Goal: Task Accomplishment & Management: Manage account settings

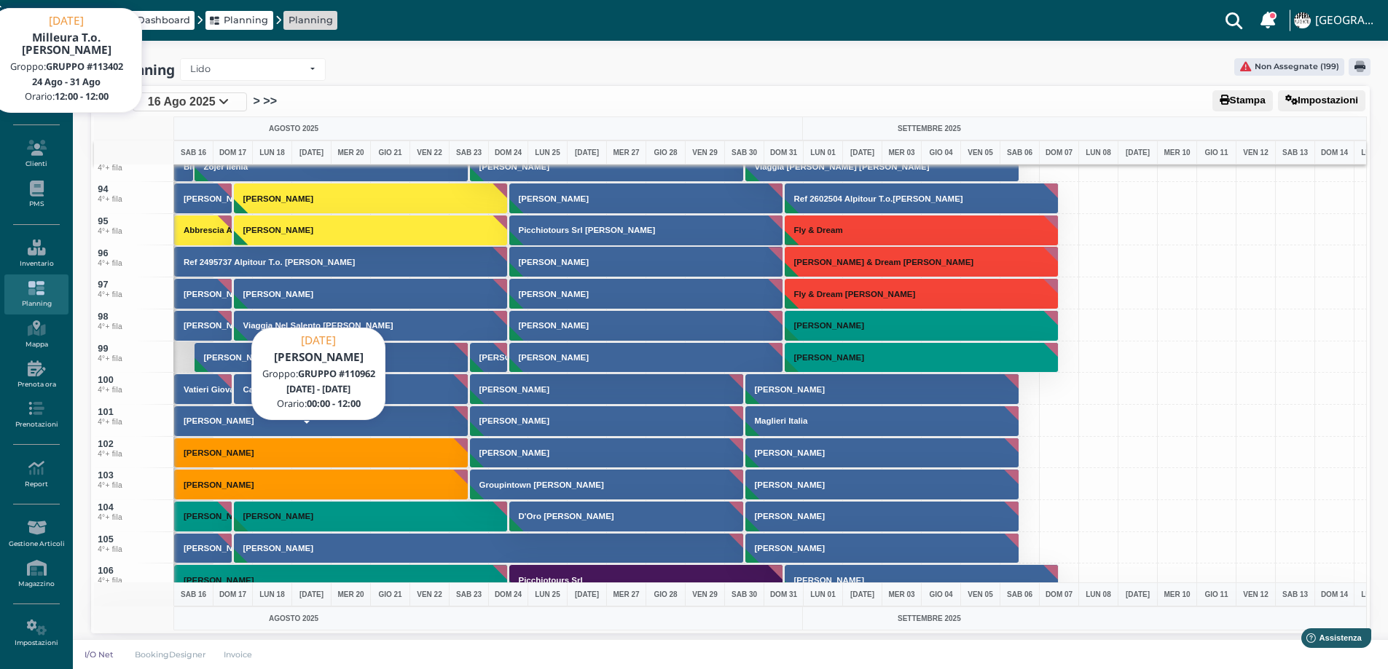
scroll to position [3161, 0]
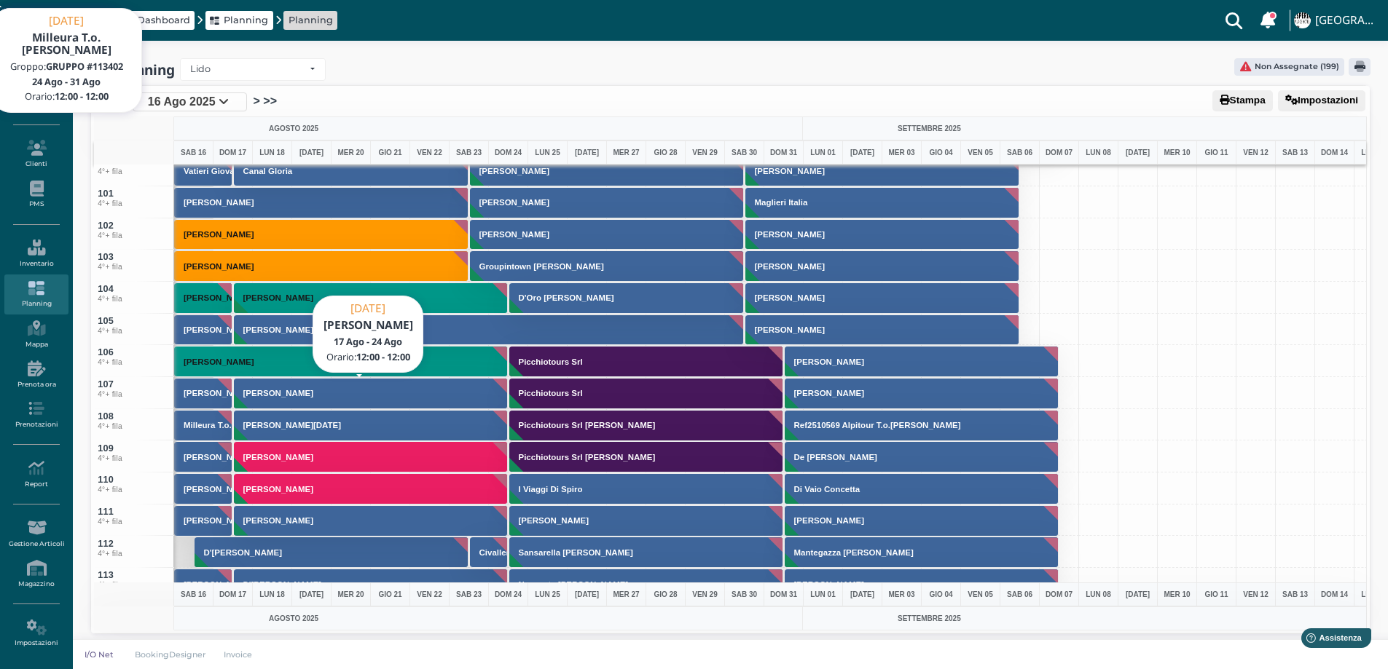
click at [281, 391] on h3 "[PERSON_NAME]" at bounding box center [278, 393] width 82 height 9
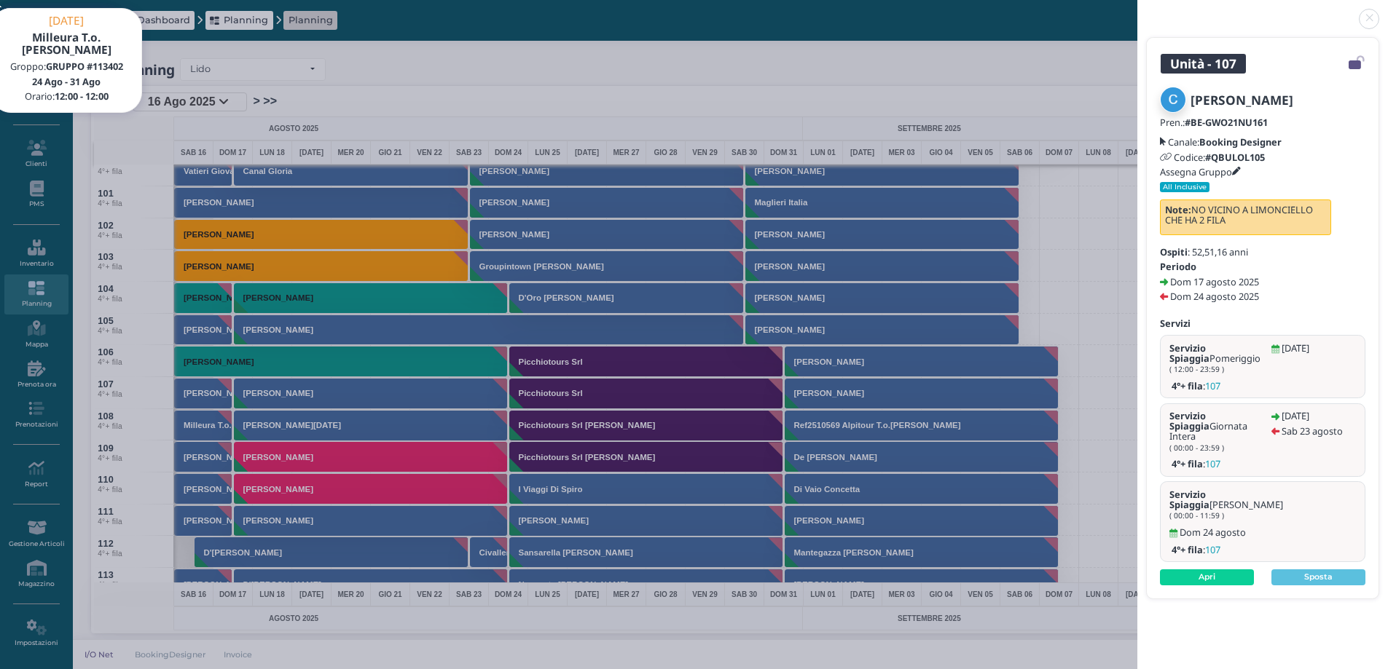
click at [1241, 170] on icon at bounding box center [1236, 172] width 9 height 9
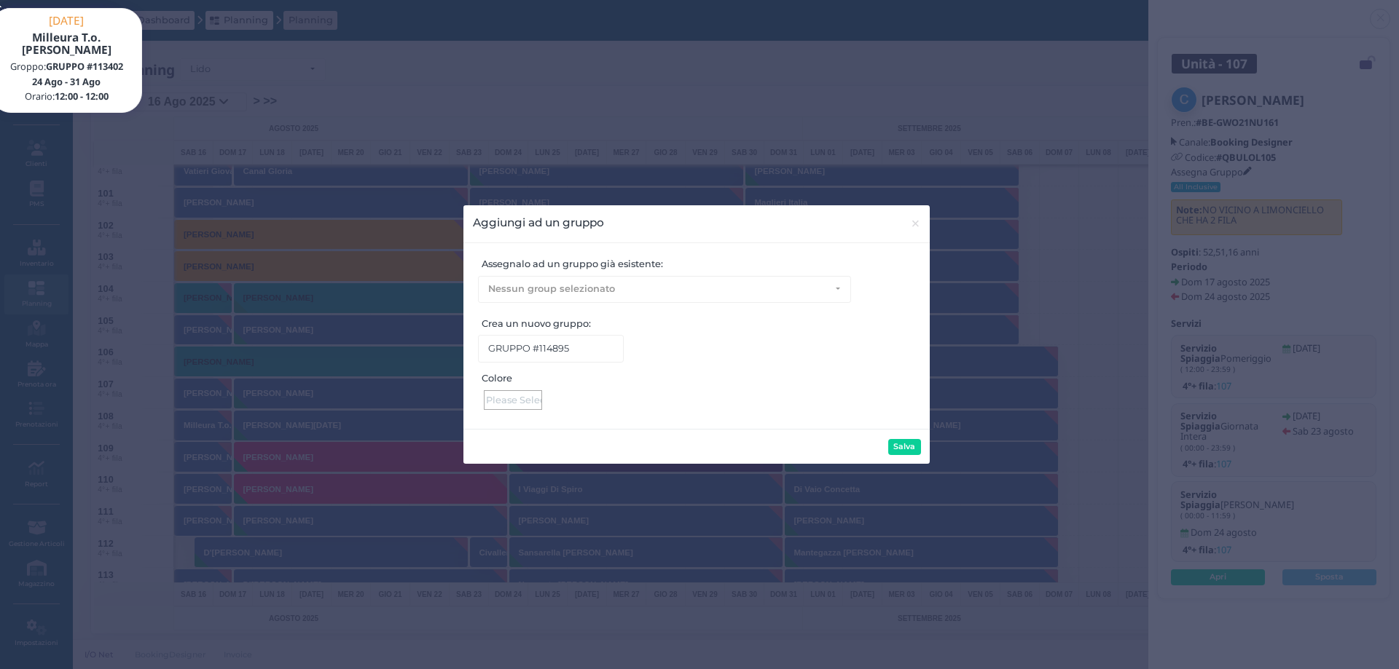
click at [509, 407] on div at bounding box center [513, 400] width 58 height 20
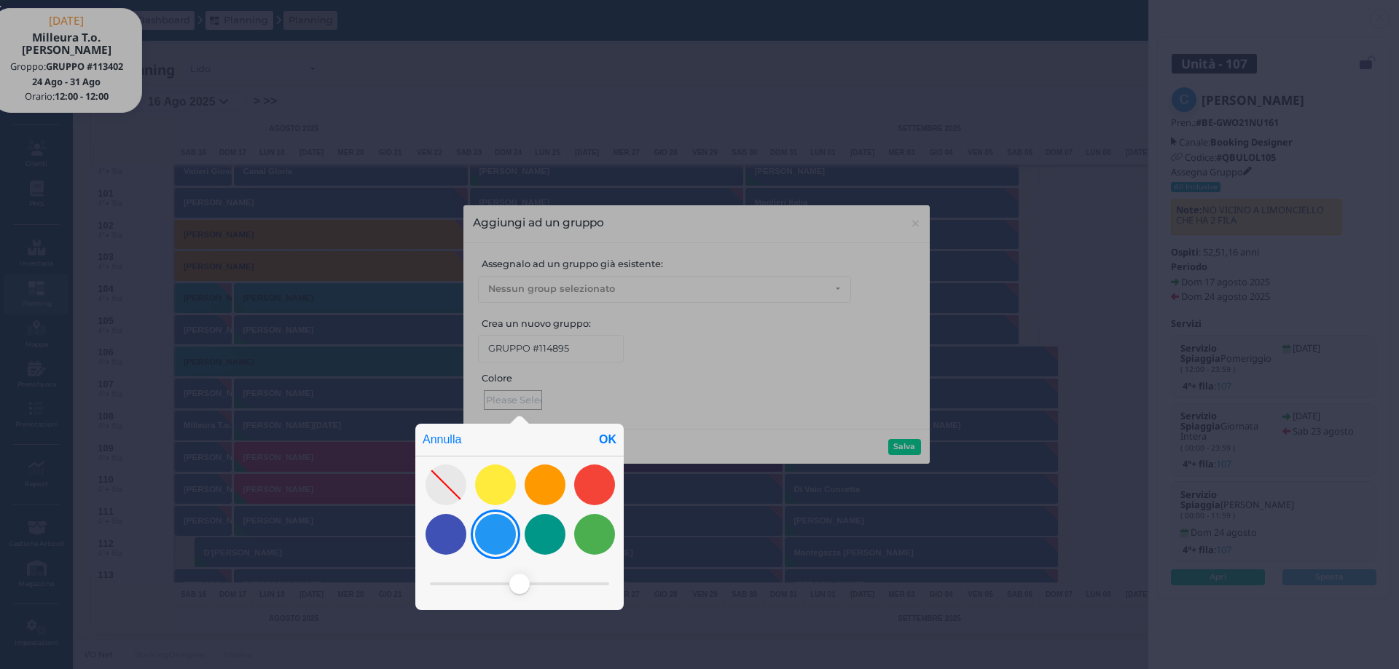
click at [506, 526] on div at bounding box center [495, 534] width 41 height 41
click at [605, 441] on div "OK" at bounding box center [607, 440] width 32 height 32
type input "#2196f3"
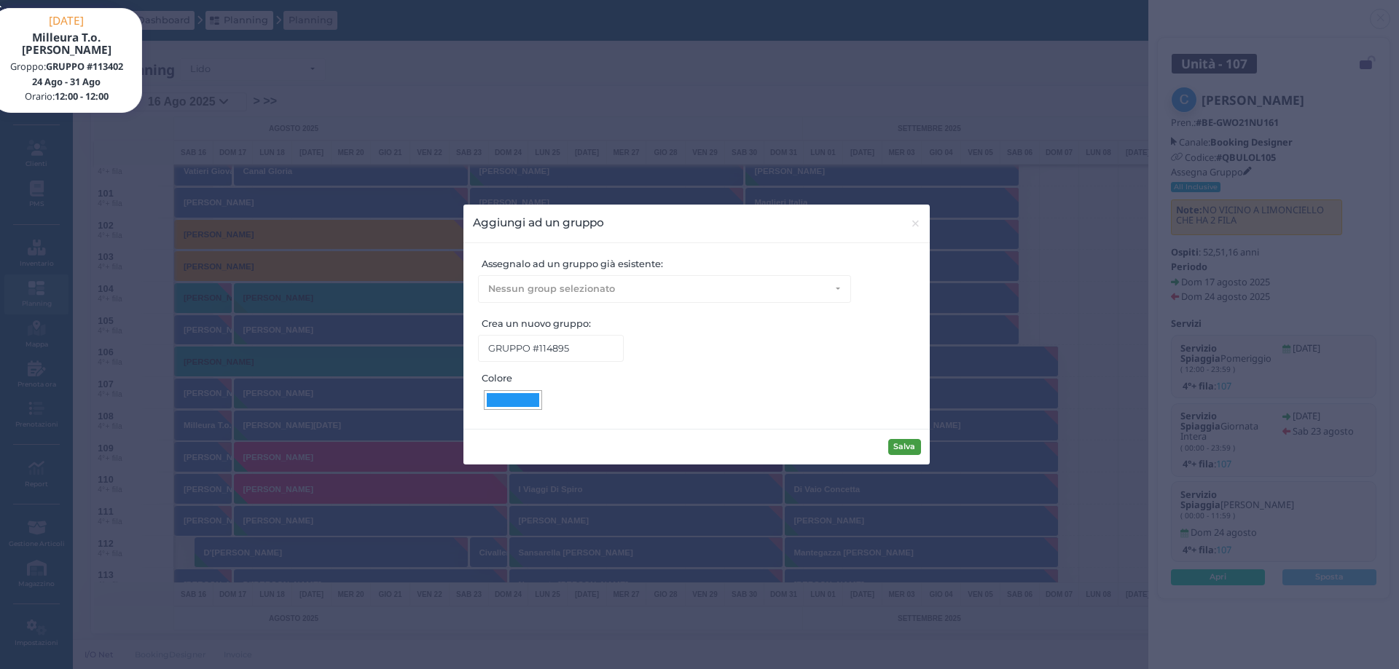
click at [911, 446] on button "Salva" at bounding box center [904, 447] width 33 height 16
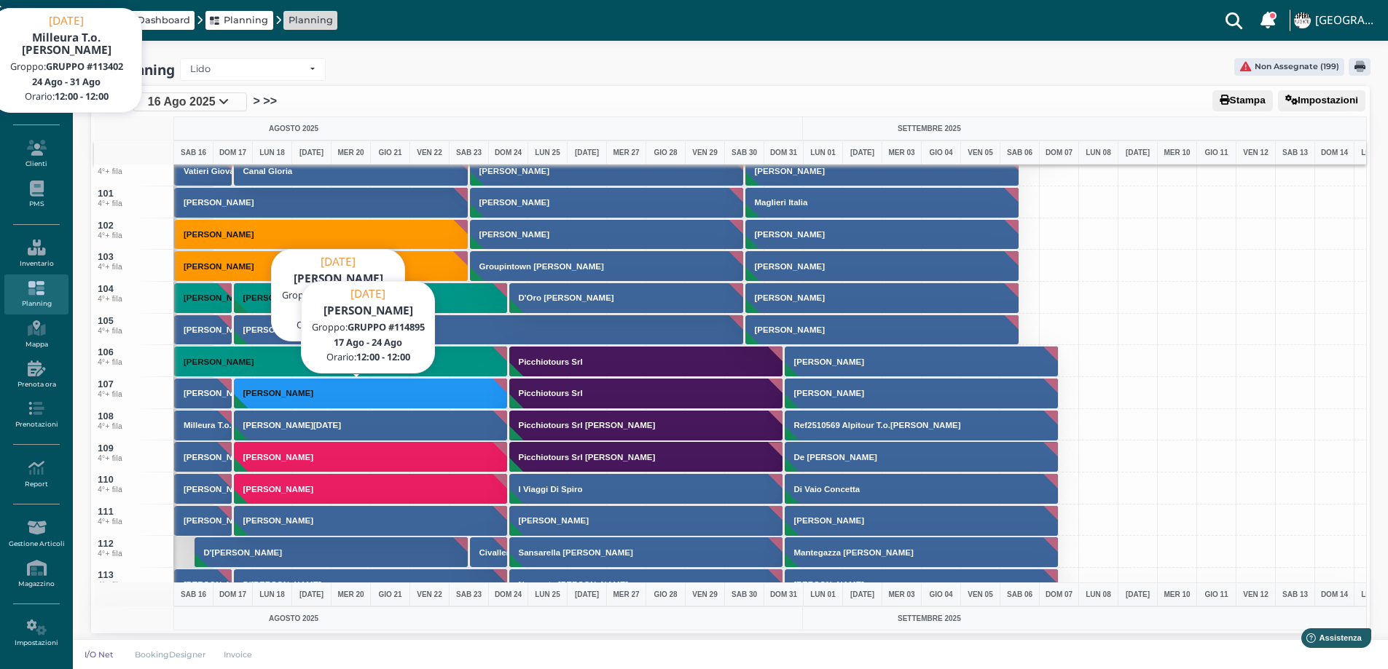
click at [338, 397] on button "[PERSON_NAME]" at bounding box center [371, 393] width 275 height 31
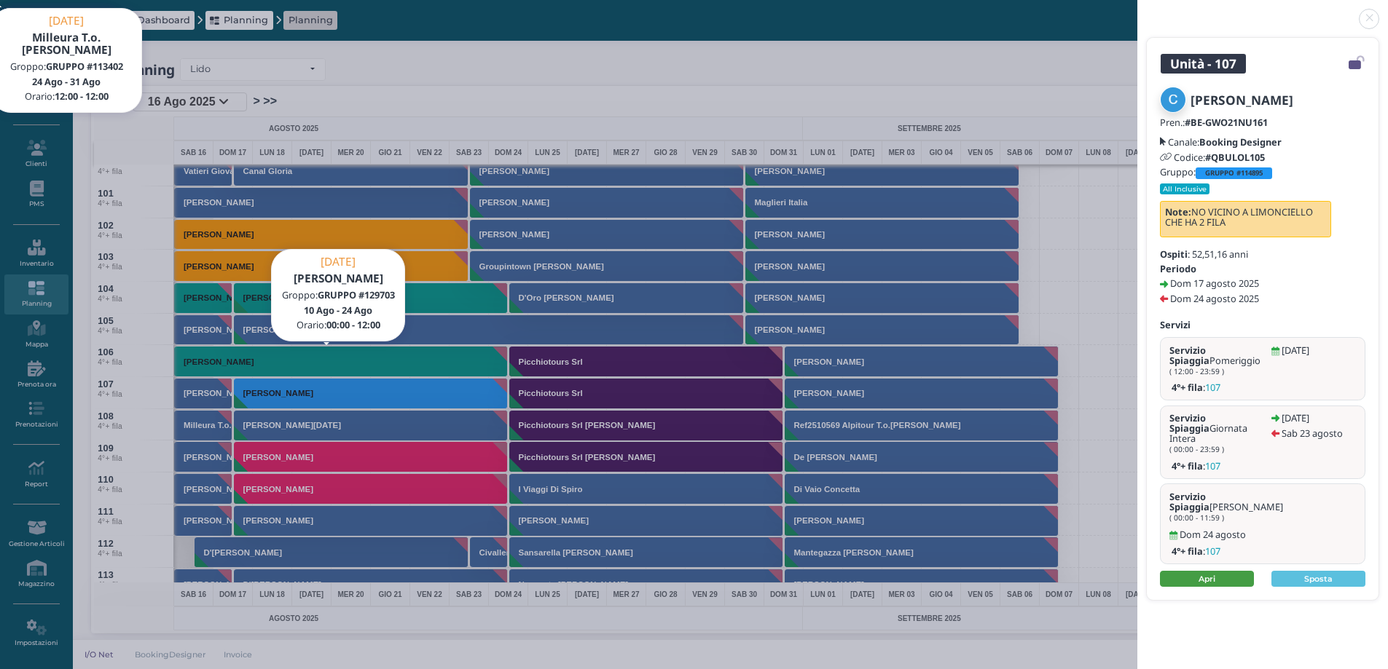
click at [1211, 571] on link "Apri" at bounding box center [1207, 579] width 94 height 16
click at [1137, 10] on link at bounding box center [1137, 10] width 0 height 0
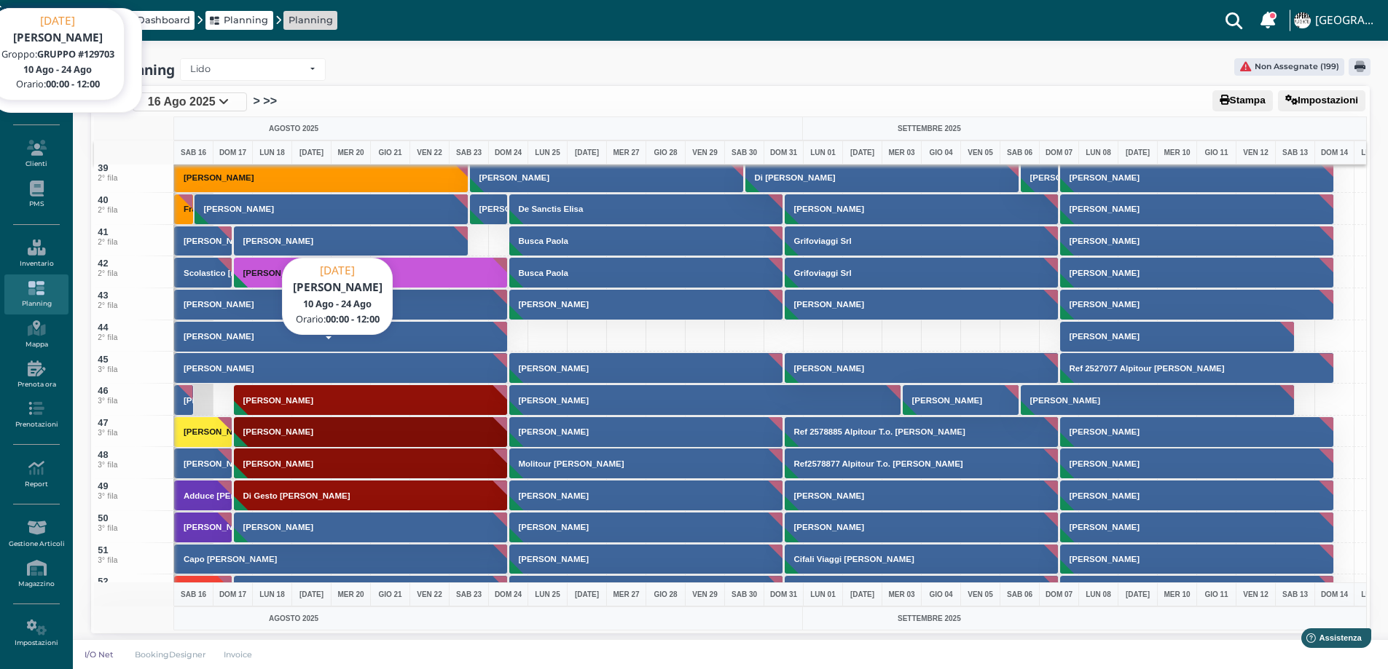
scroll to position [1194, 0]
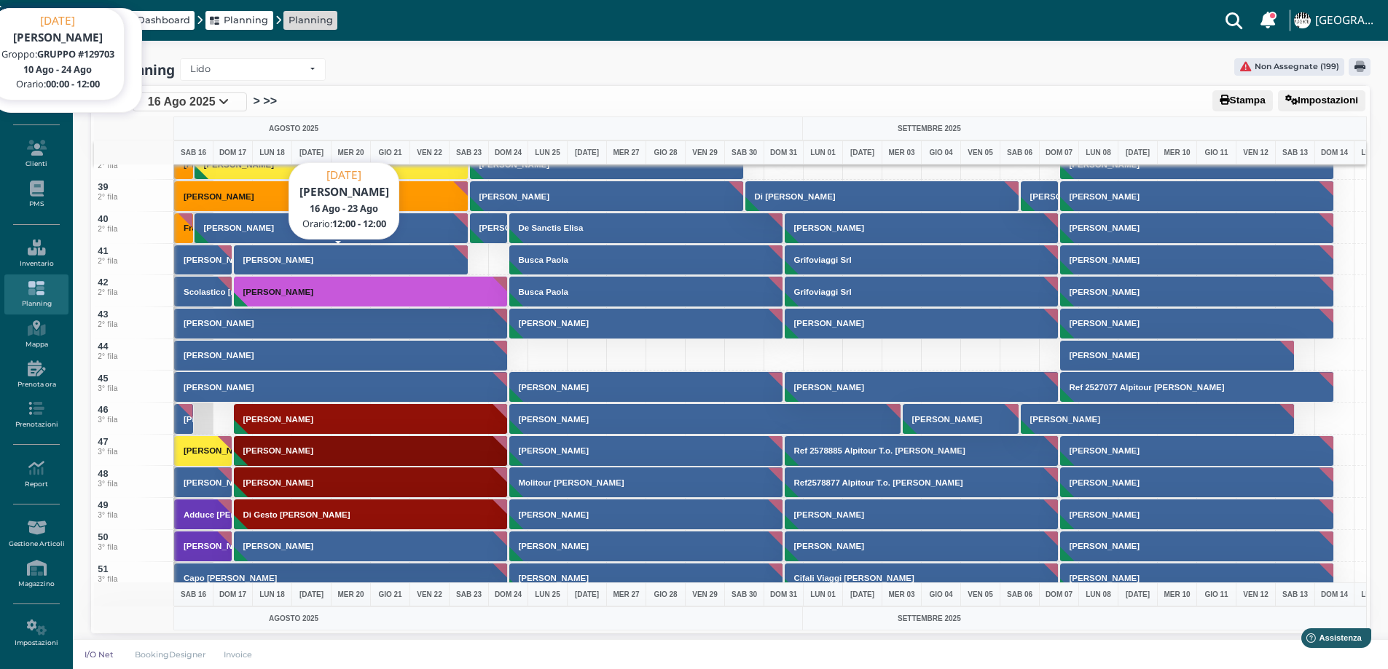
click at [257, 262] on h3 "Limonciello Orazio" at bounding box center [278, 260] width 82 height 9
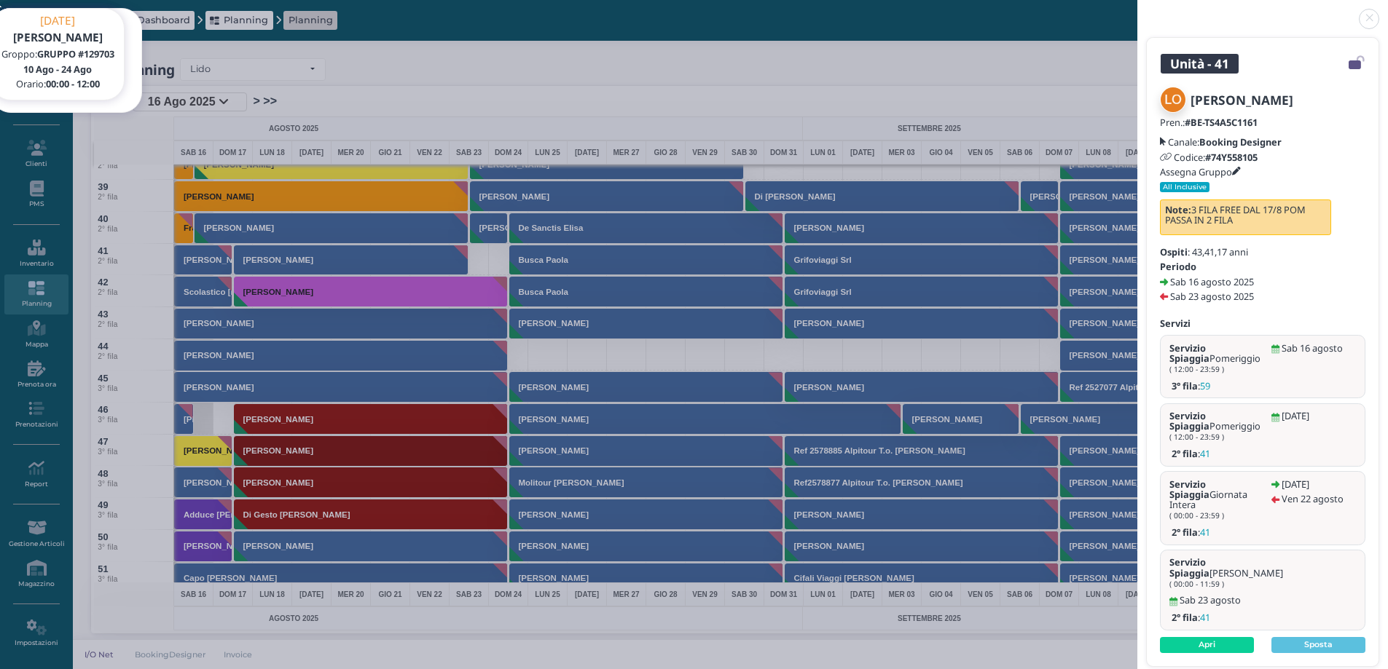
click at [1241, 172] on icon at bounding box center [1236, 172] width 9 height 9
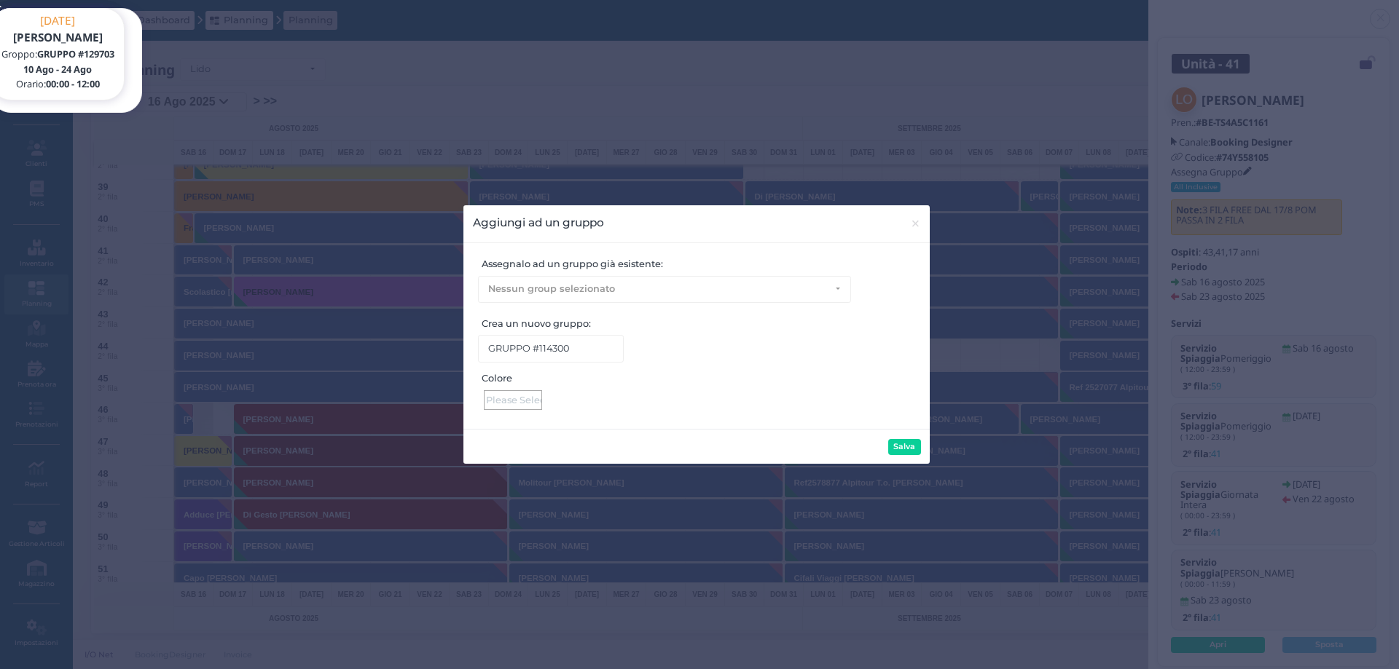
click at [513, 396] on div at bounding box center [513, 400] width 58 height 20
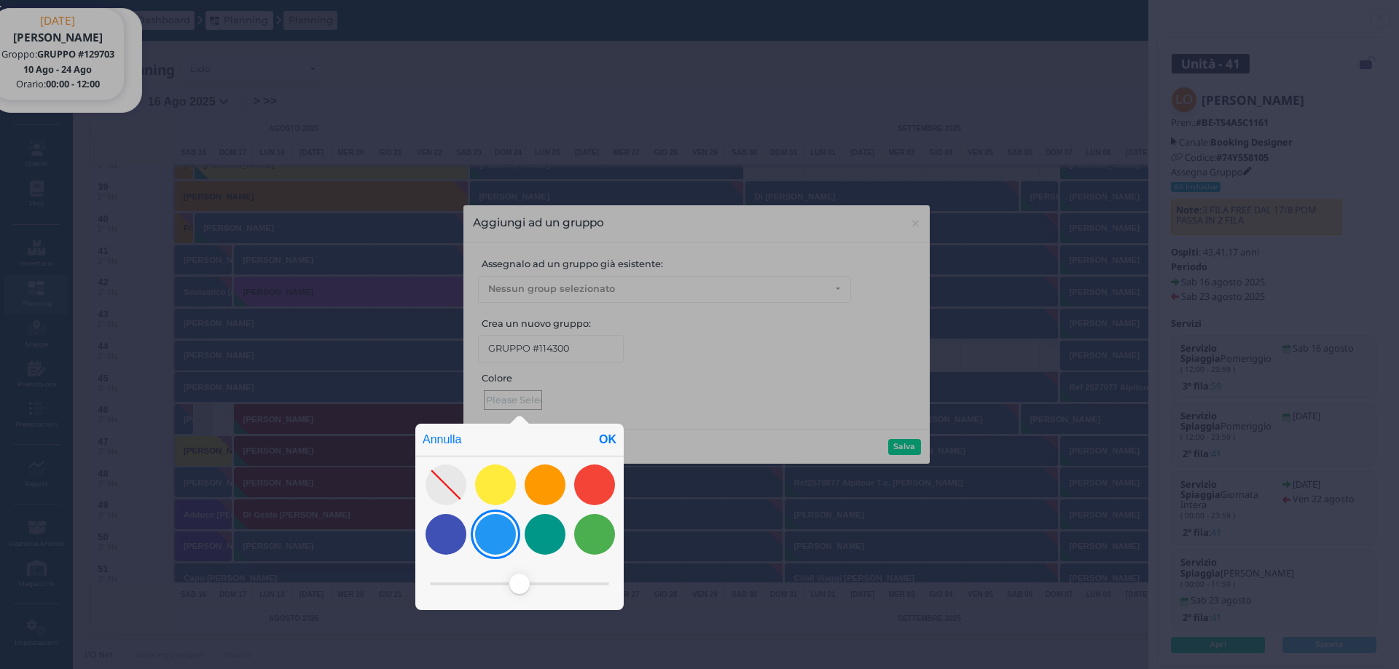
click at [508, 524] on div at bounding box center [495, 534] width 41 height 41
click at [605, 441] on div "OK" at bounding box center [607, 440] width 32 height 32
type input "#2196f3"
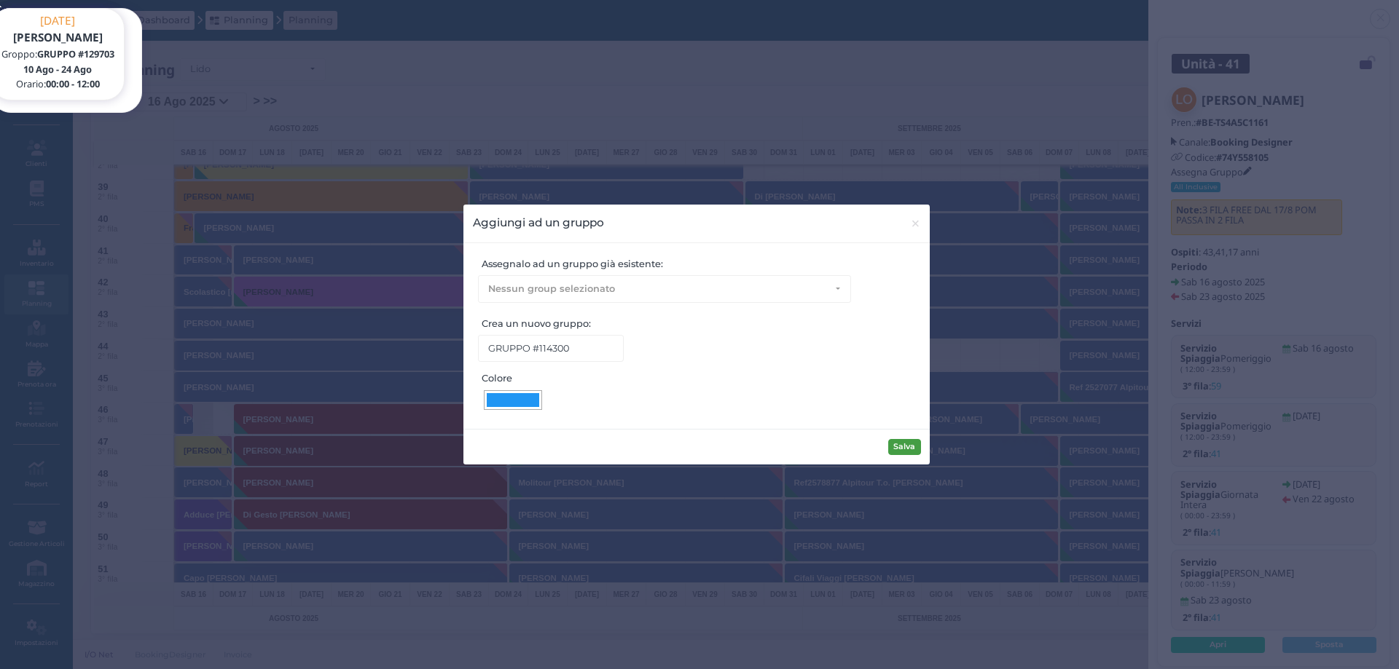
click at [899, 444] on button "Salva" at bounding box center [904, 447] width 33 height 16
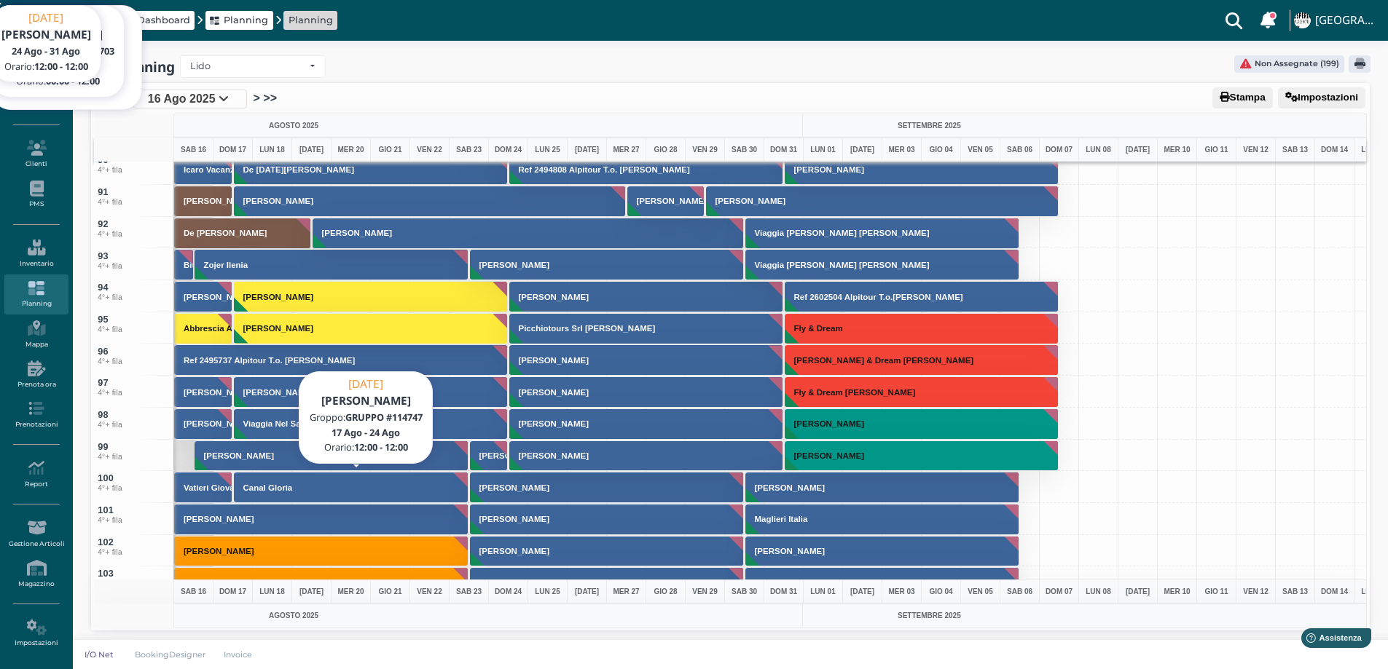
scroll to position [3424, 0]
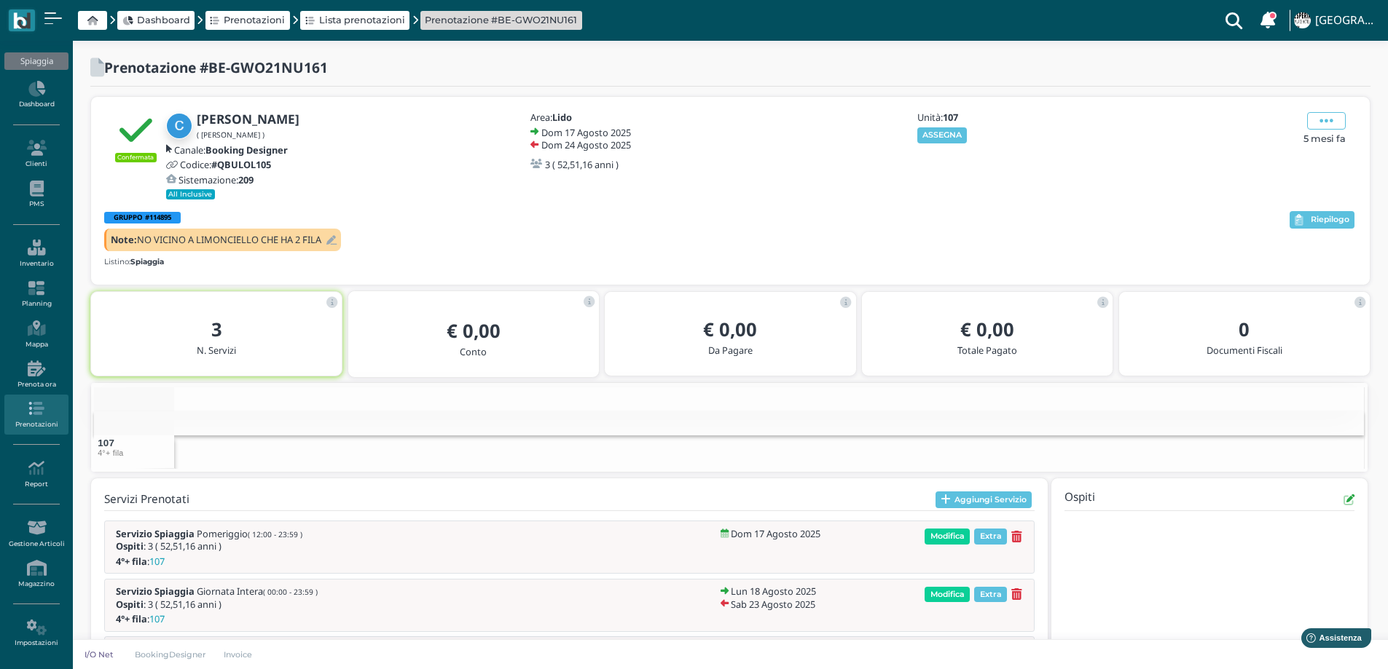
click at [331, 241] on div at bounding box center [328, 240] width 15 height 14
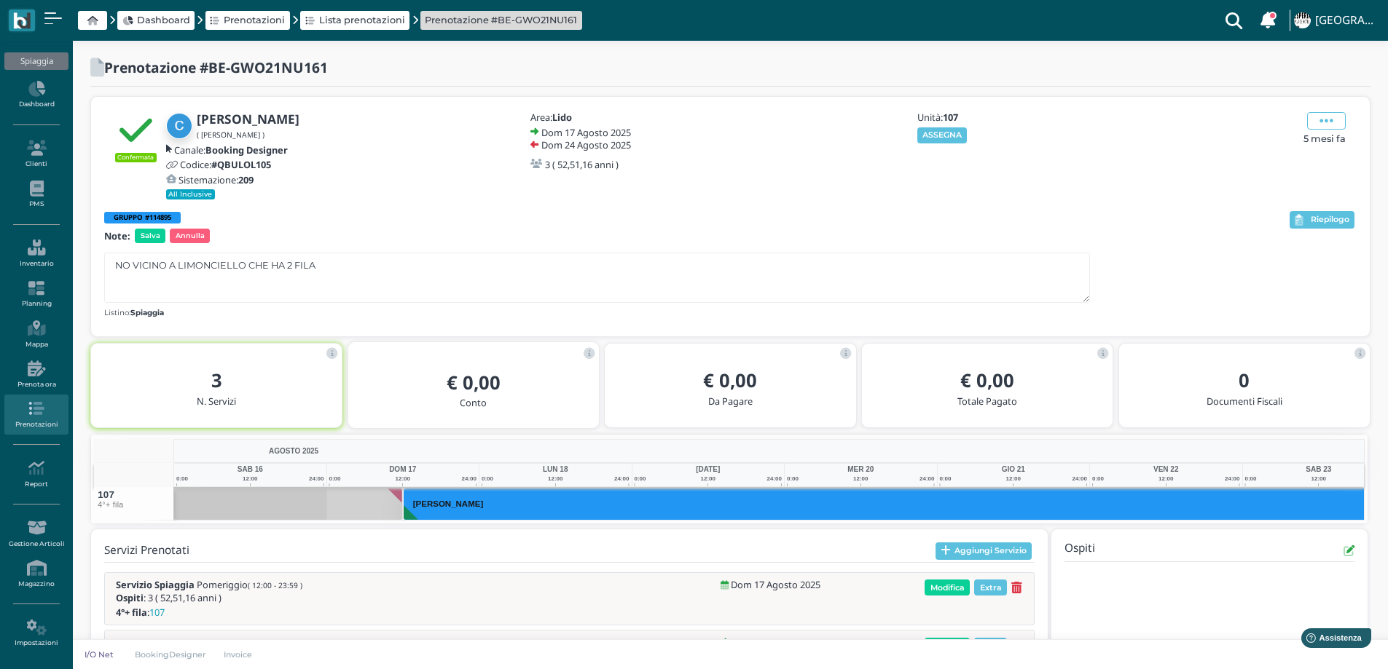
scroll to position [0, 106]
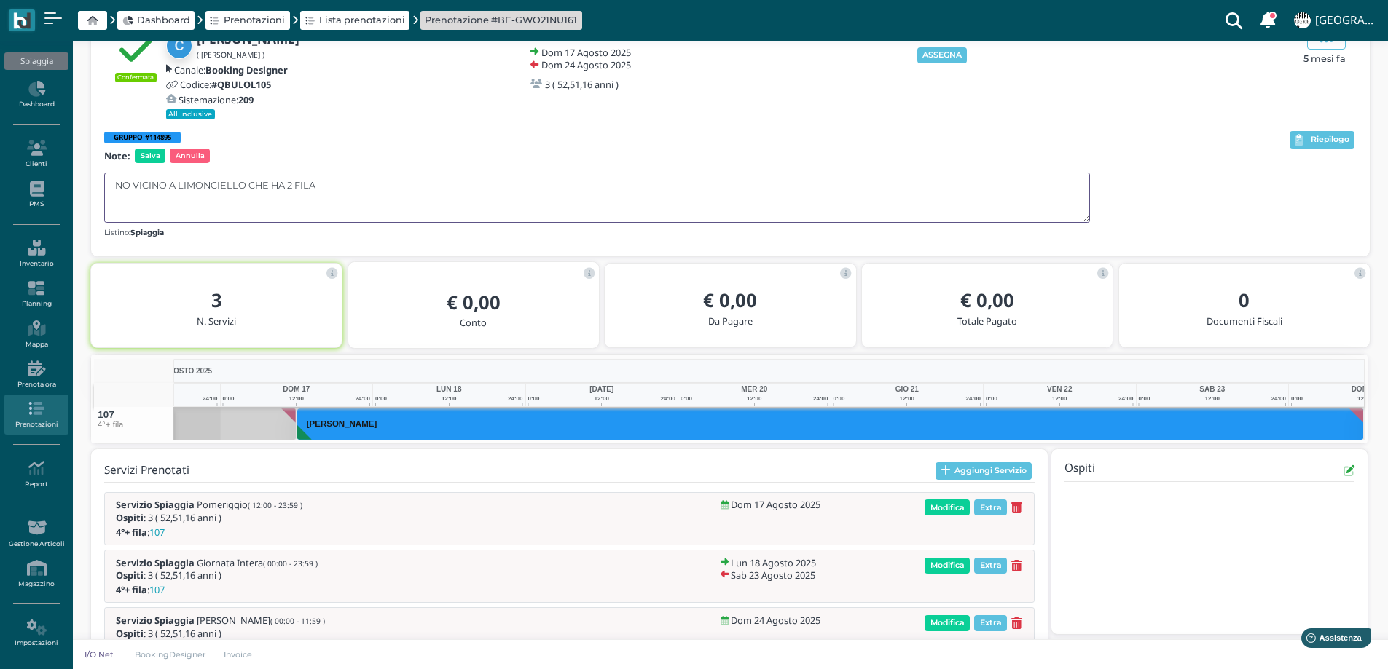
click at [323, 187] on textarea "NO VICINO A LIMONCIELLO CHE HA 2 FILA" at bounding box center [597, 198] width 986 height 50
type textarea "NO VICINO A LIMONCIELLO CHE HA 2 FILA MA STESSA LINEA"
click at [140, 154] on span "Salva" at bounding box center [150, 156] width 31 height 15
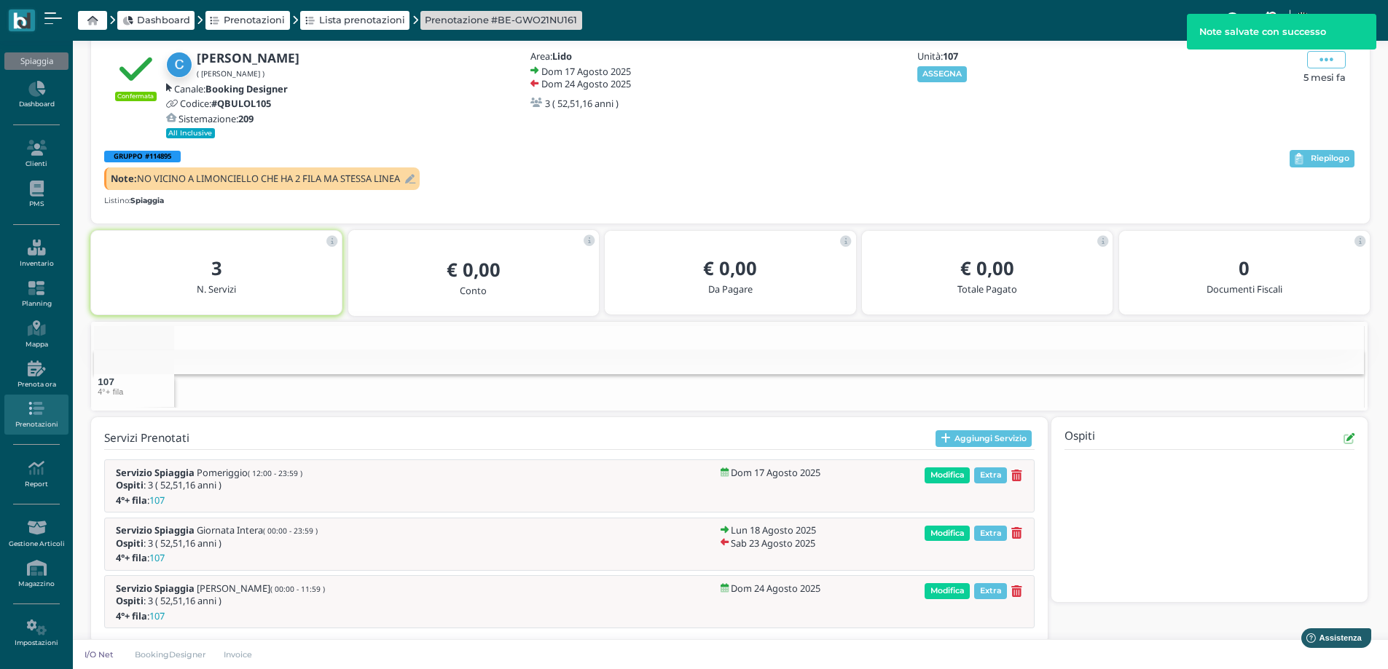
scroll to position [0, 68]
